Goal: Information Seeking & Learning: Learn about a topic

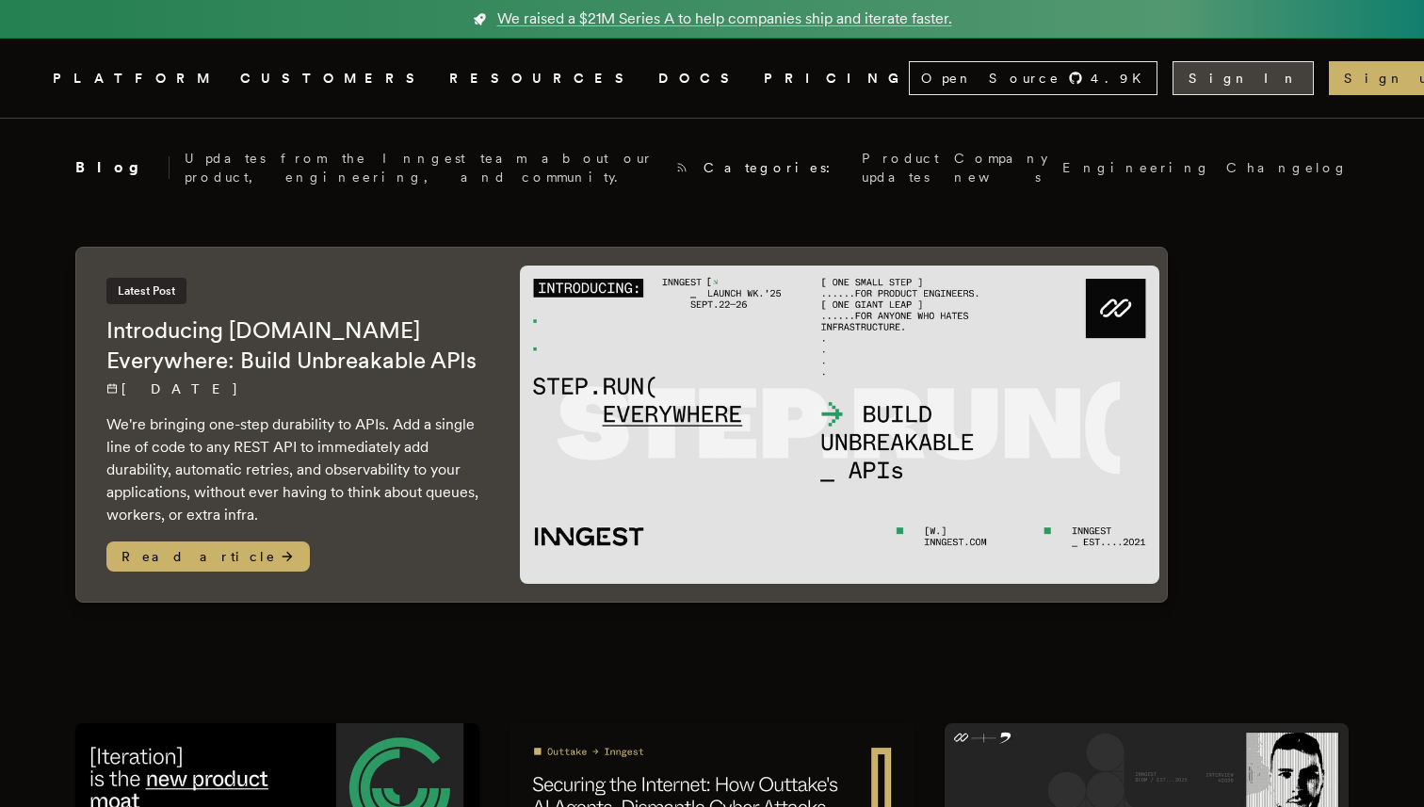
click at [1247, 74] on link "Sign In" at bounding box center [1242, 78] width 141 height 34
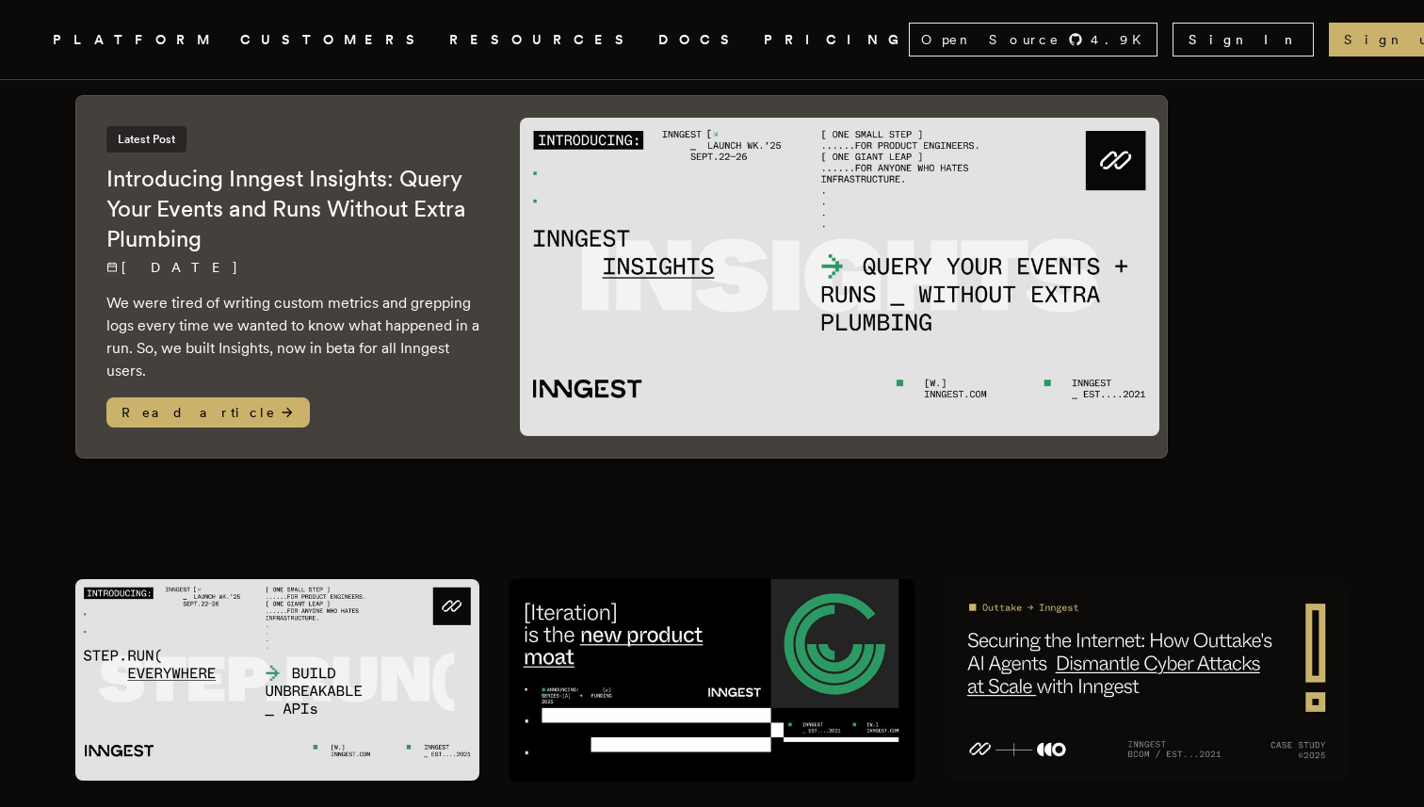
scroll to position [162, 0]
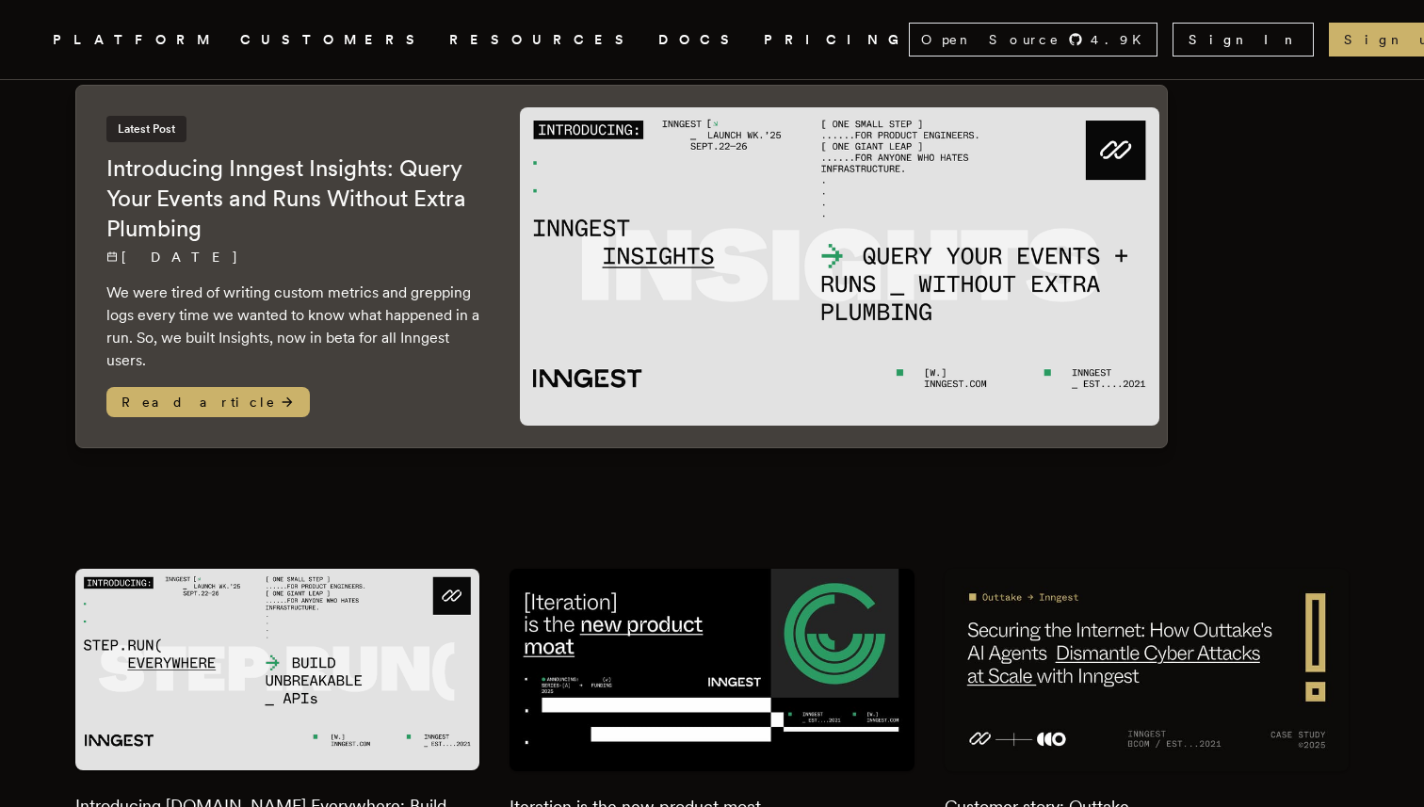
click at [491, 348] on div "Latest Post Introducing Inngest Insights: Query Your Events and Runs Without Ex…" at bounding box center [294, 267] width 436 height 362
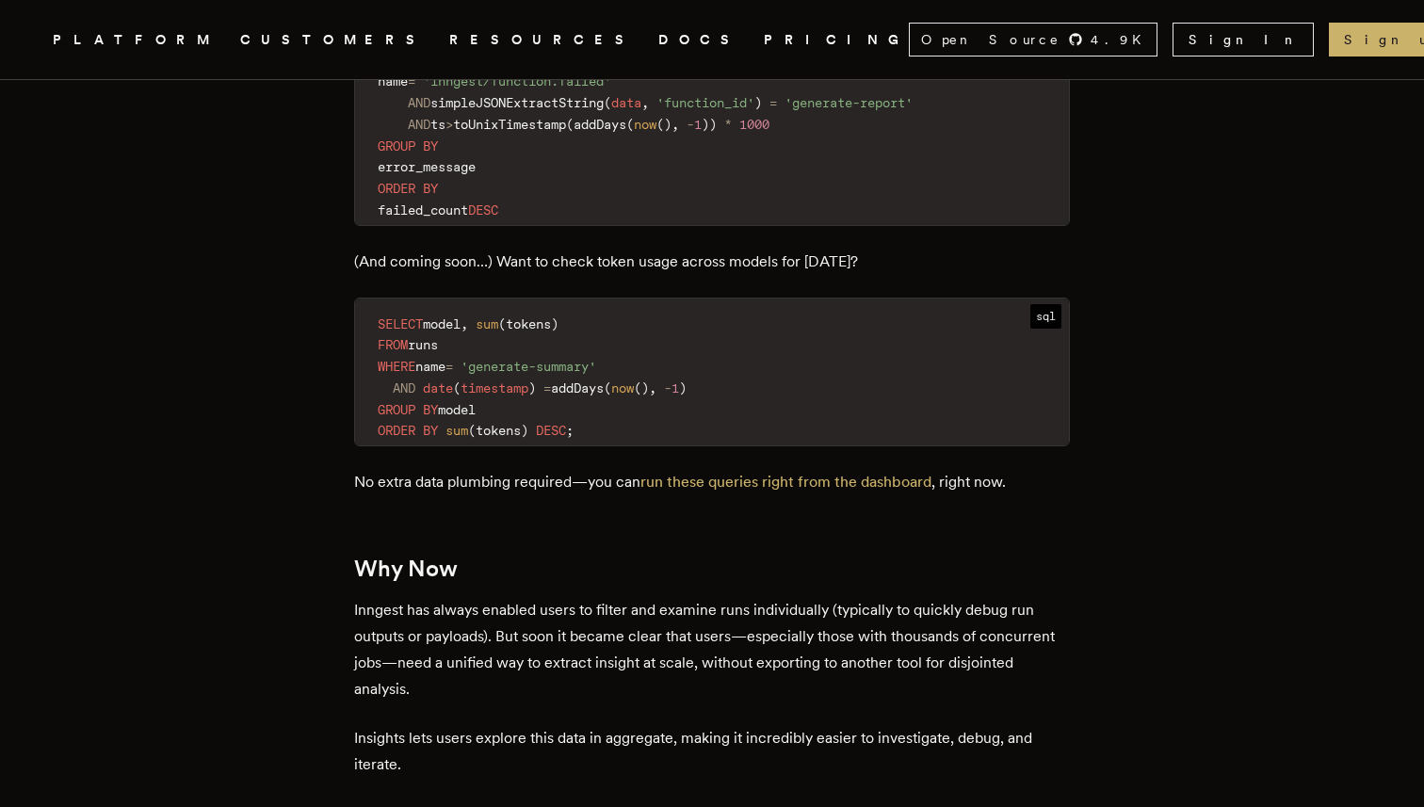
scroll to position [2878, 0]
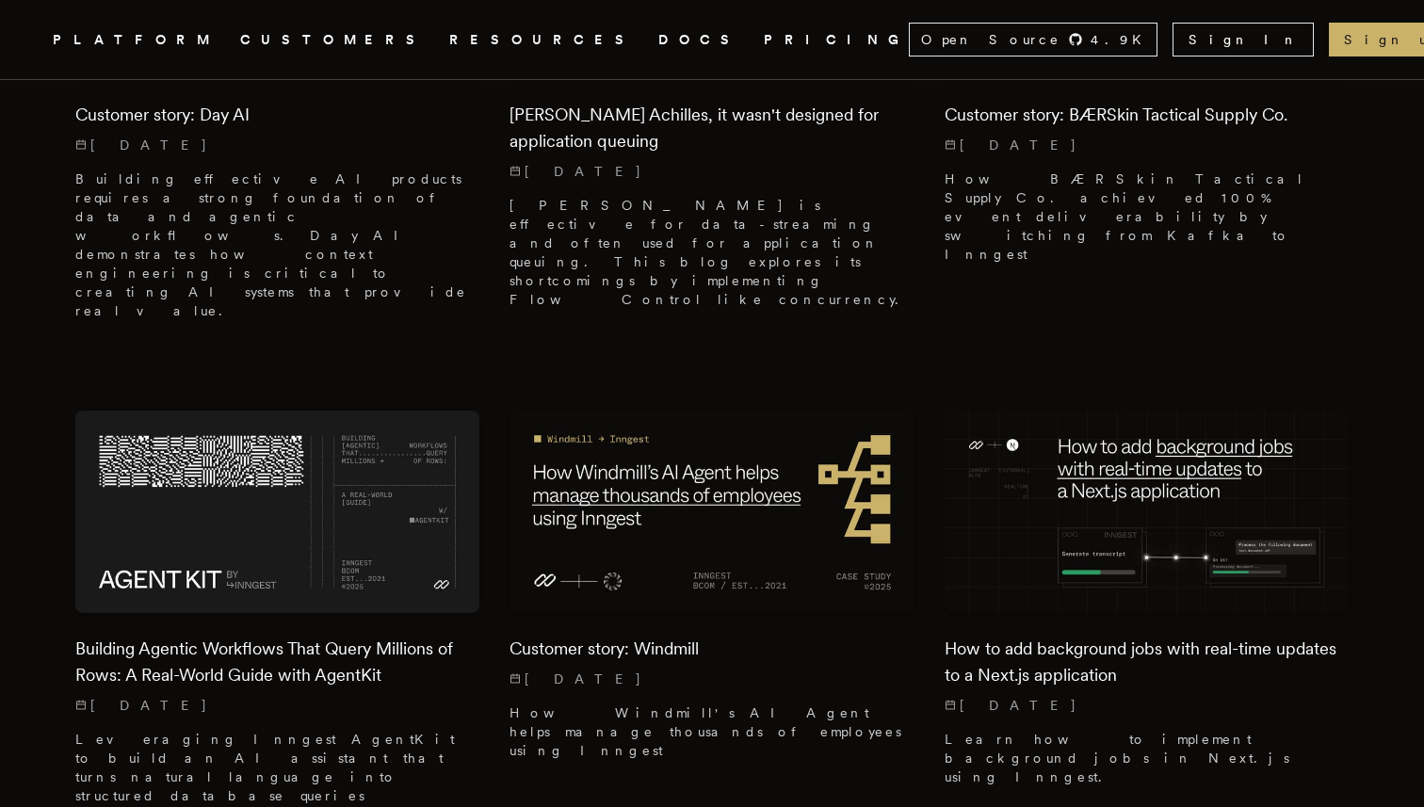
scroll to position [2060, 0]
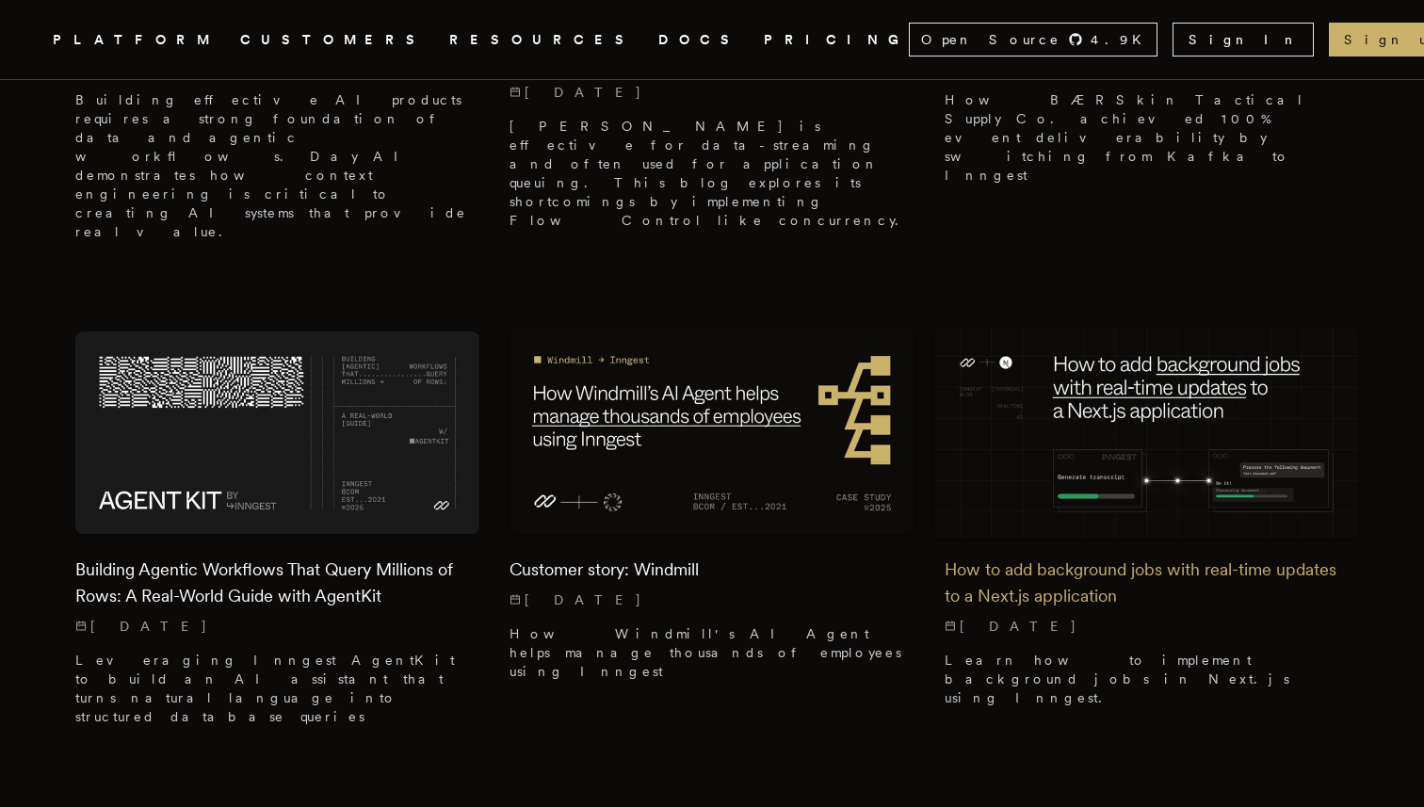
click at [1042, 557] on h2 "How to add background jobs with real-time updates to a Next.js application" at bounding box center [1147, 583] width 404 height 53
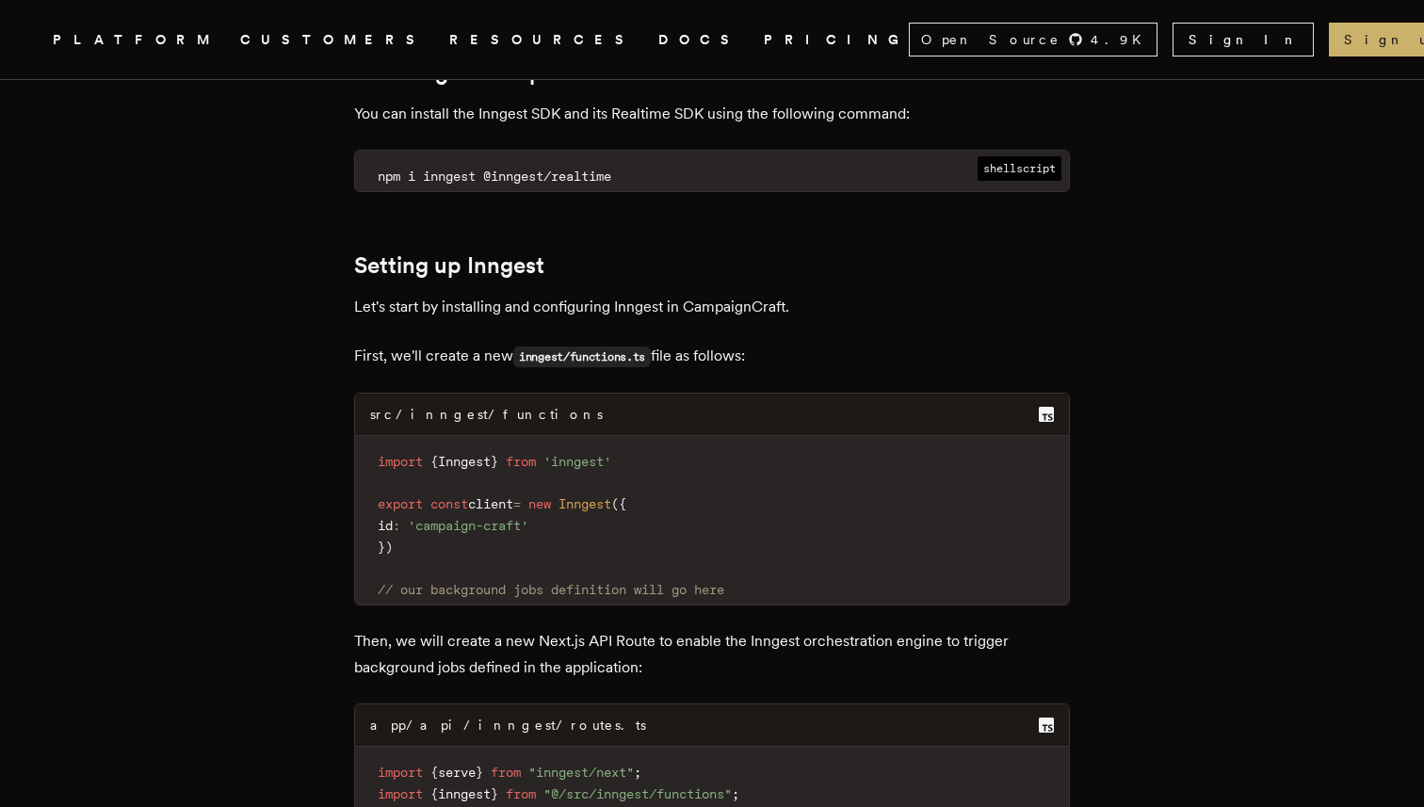
scroll to position [5668, 0]
